Goal: Navigation & Orientation: Understand site structure

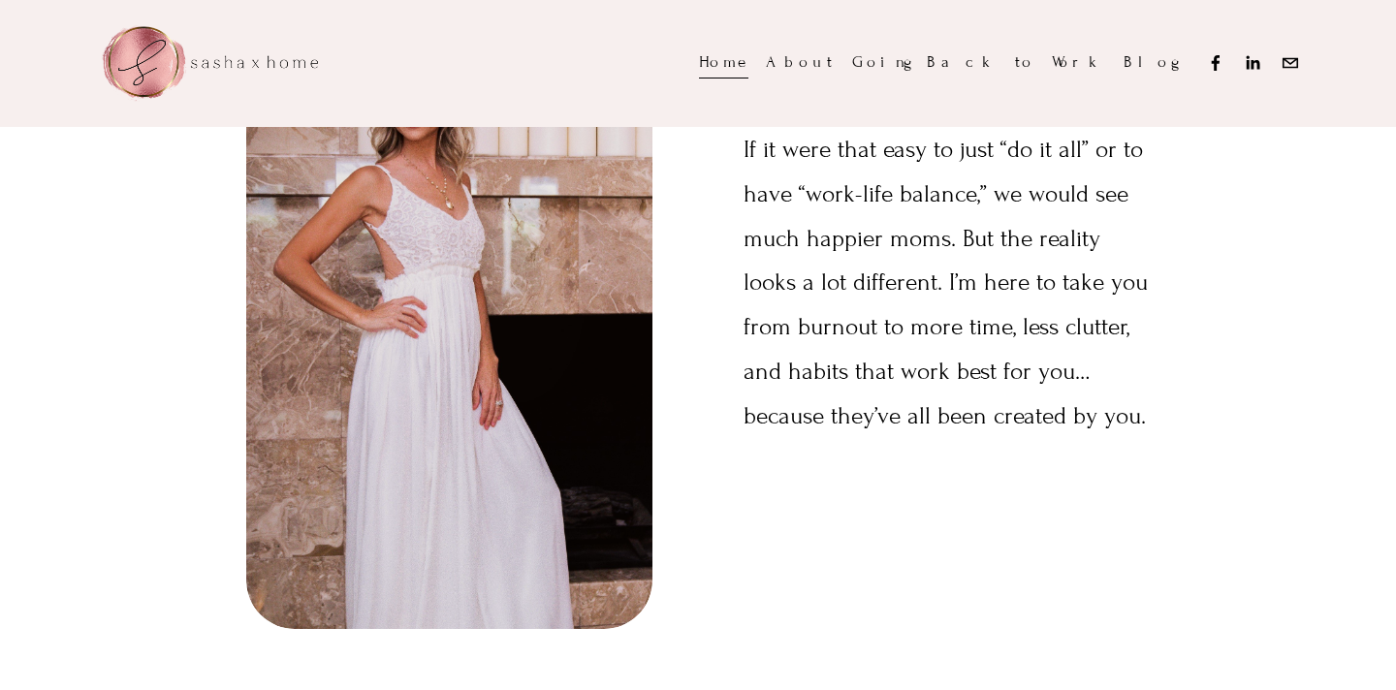
scroll to position [4394, 0]
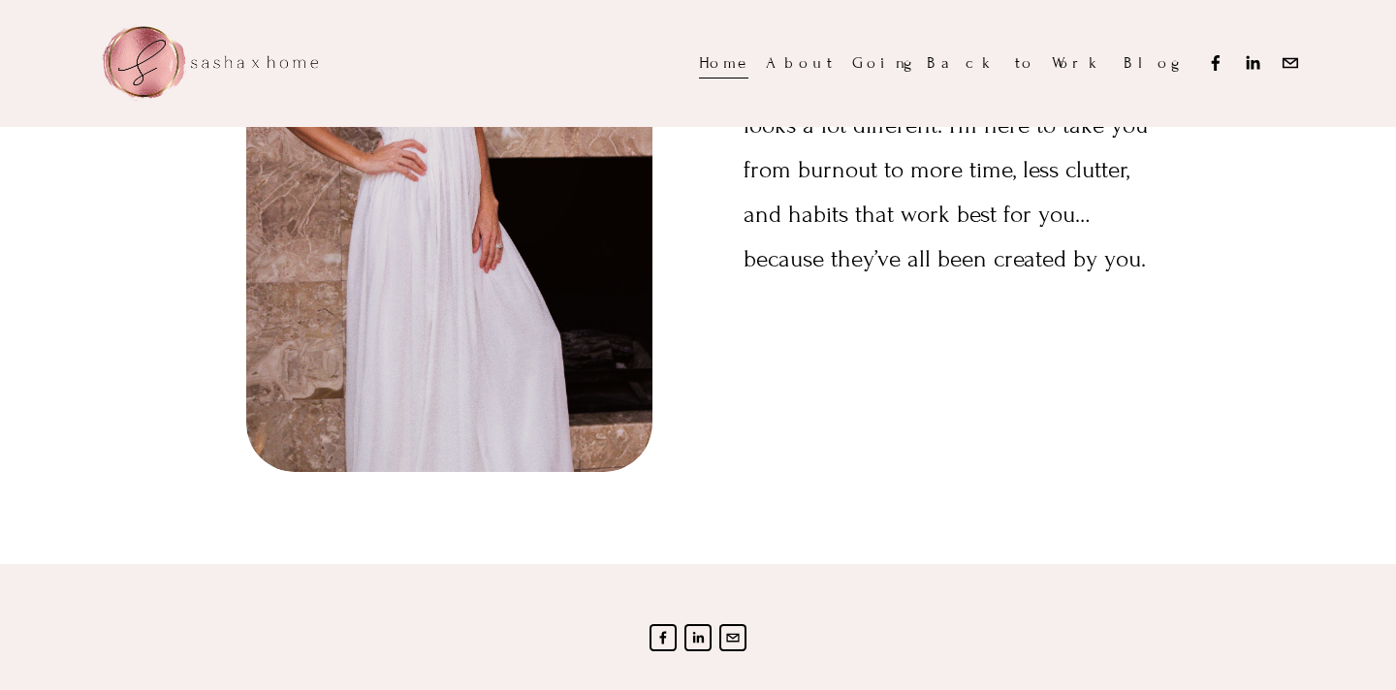
click at [834, 68] on link "About" at bounding box center [800, 63] width 68 height 33
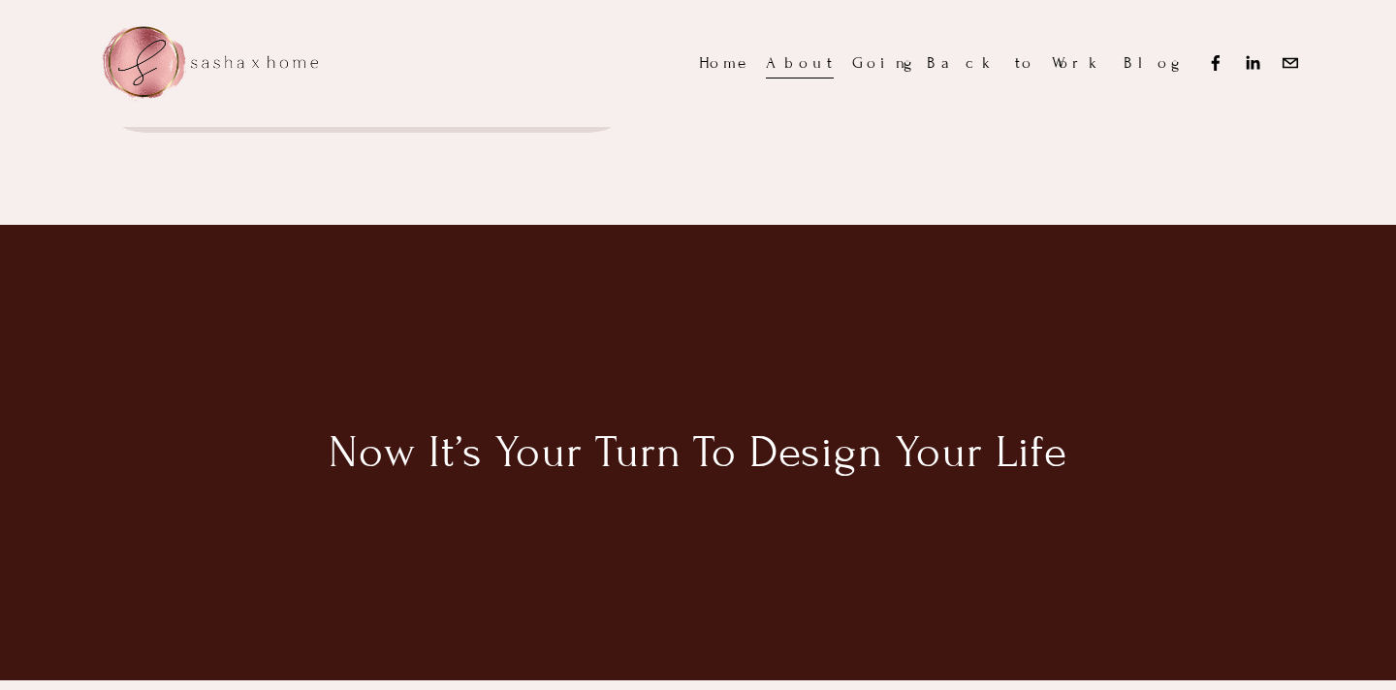
scroll to position [3445, 0]
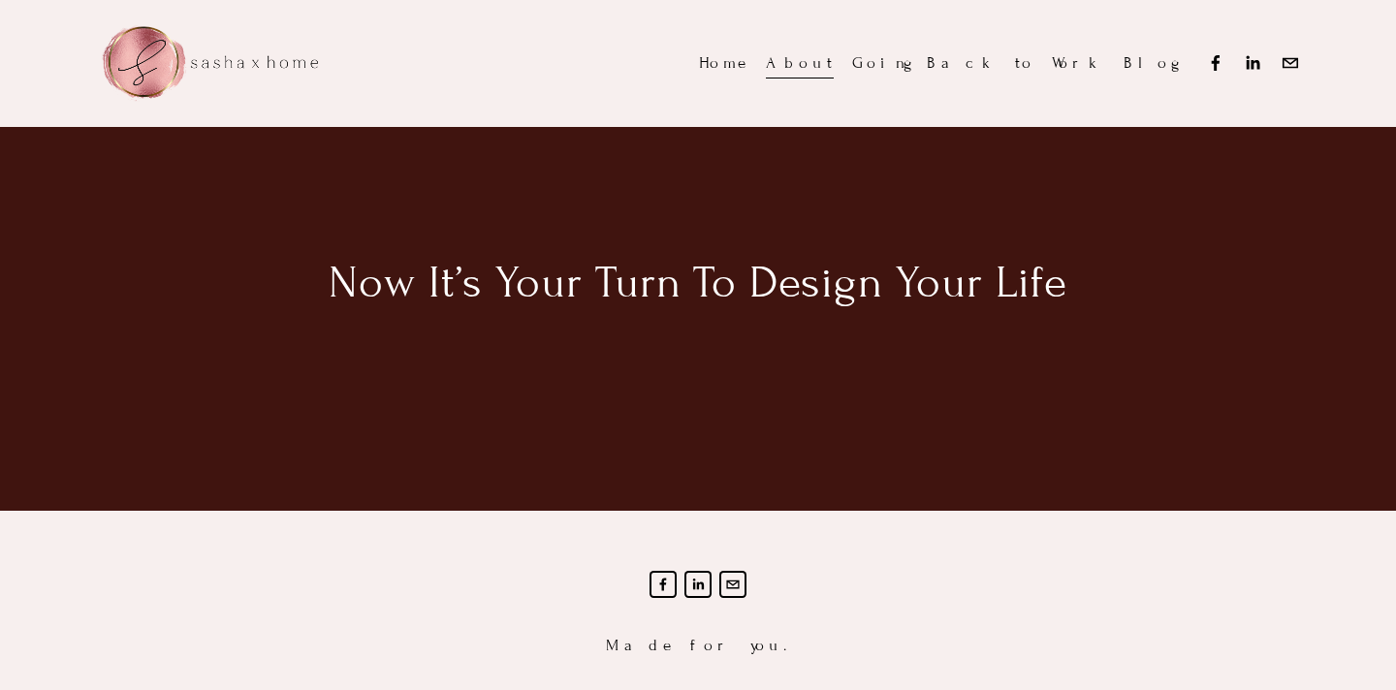
click at [1159, 69] on link "Blog" at bounding box center [1151, 63] width 54 height 33
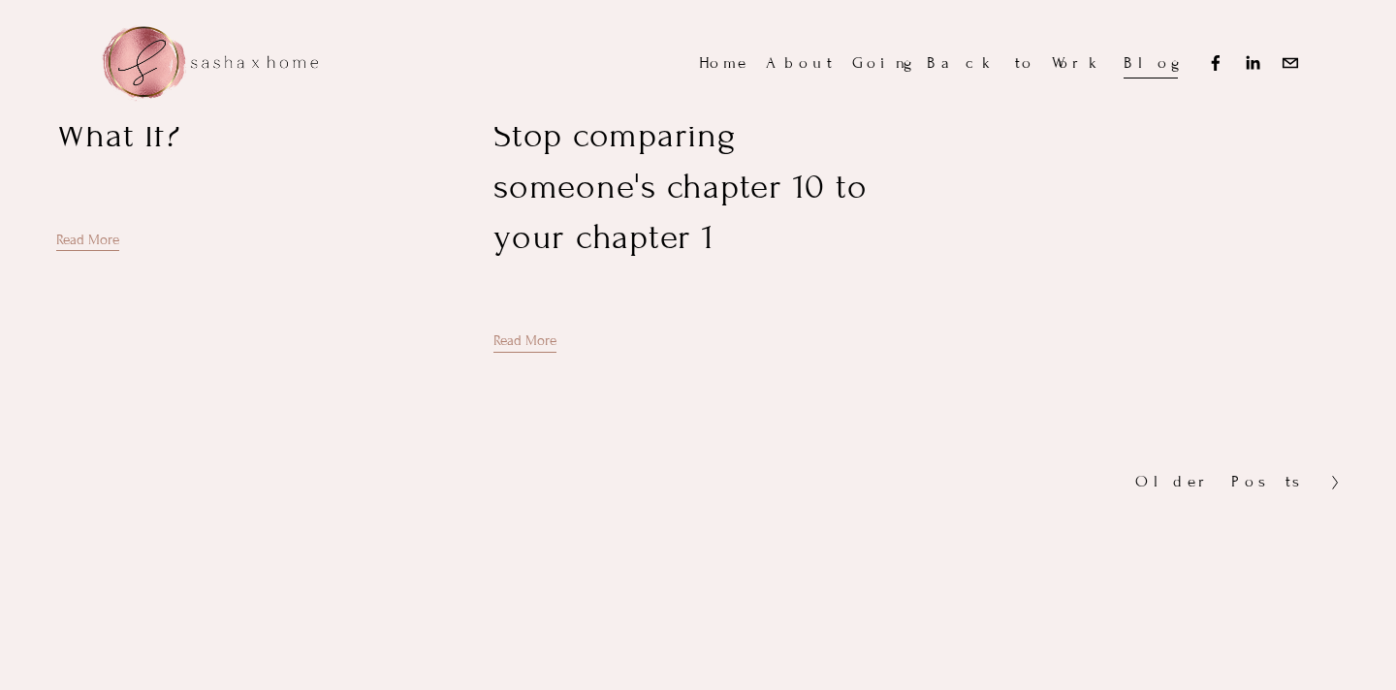
scroll to position [4421, 0]
